Goal: Find contact information: Find contact information

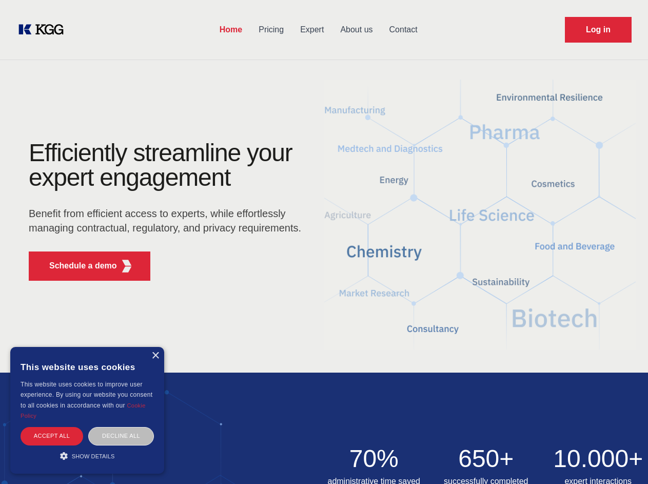
click at [324, 242] on div "Efficiently streamline your expert engagement Benefit from efficient access to …" at bounding box center [168, 215] width 312 height 148
click at [77, 266] on p "Schedule a demo" at bounding box center [83, 266] width 68 height 12
click at [155, 356] on div "× This website uses cookies This website uses cookies to improve user experienc…" at bounding box center [87, 410] width 154 height 127
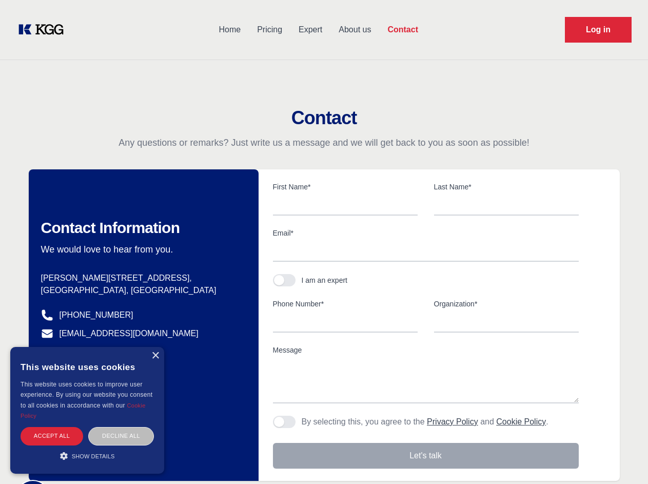
click at [52, 436] on div "Accept all" at bounding box center [52, 436] width 63 height 18
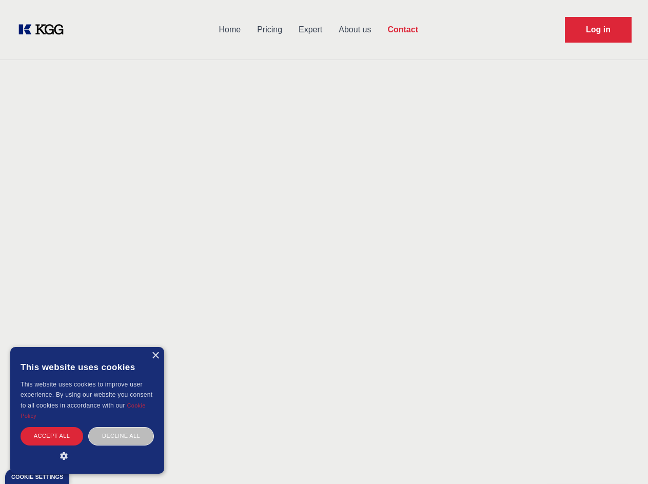
click at [121, 436] on div "Decline all" at bounding box center [121, 436] width 66 height 18
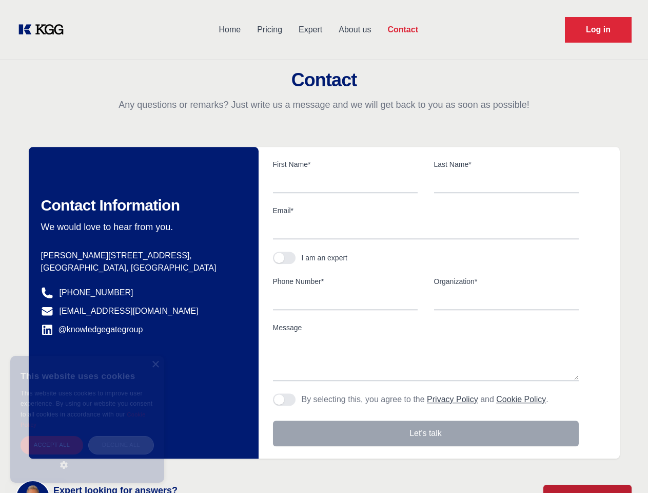
click at [87, 456] on main "Contact Any questions or remarks? Just write us a message and we will get back …" at bounding box center [324, 267] width 648 height 534
